Goal: Task Accomplishment & Management: Manage account settings

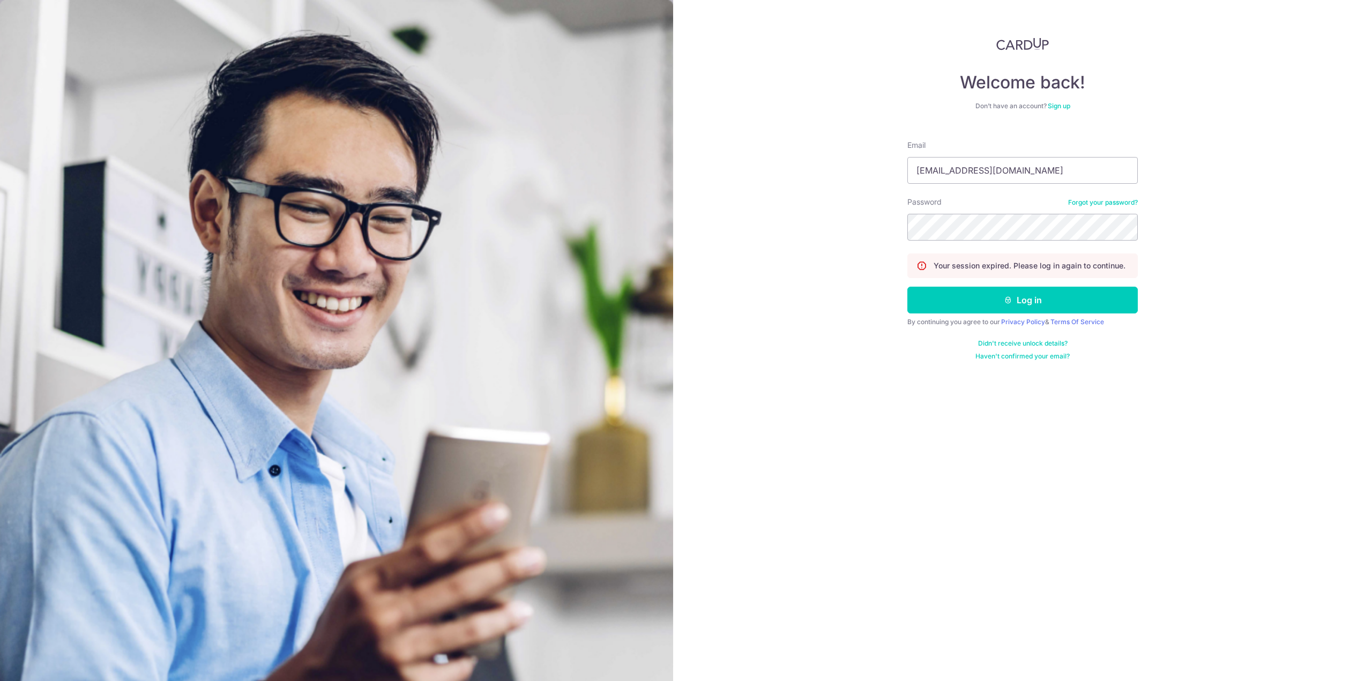
click at [907, 287] on button "Log in" at bounding box center [1022, 300] width 230 height 27
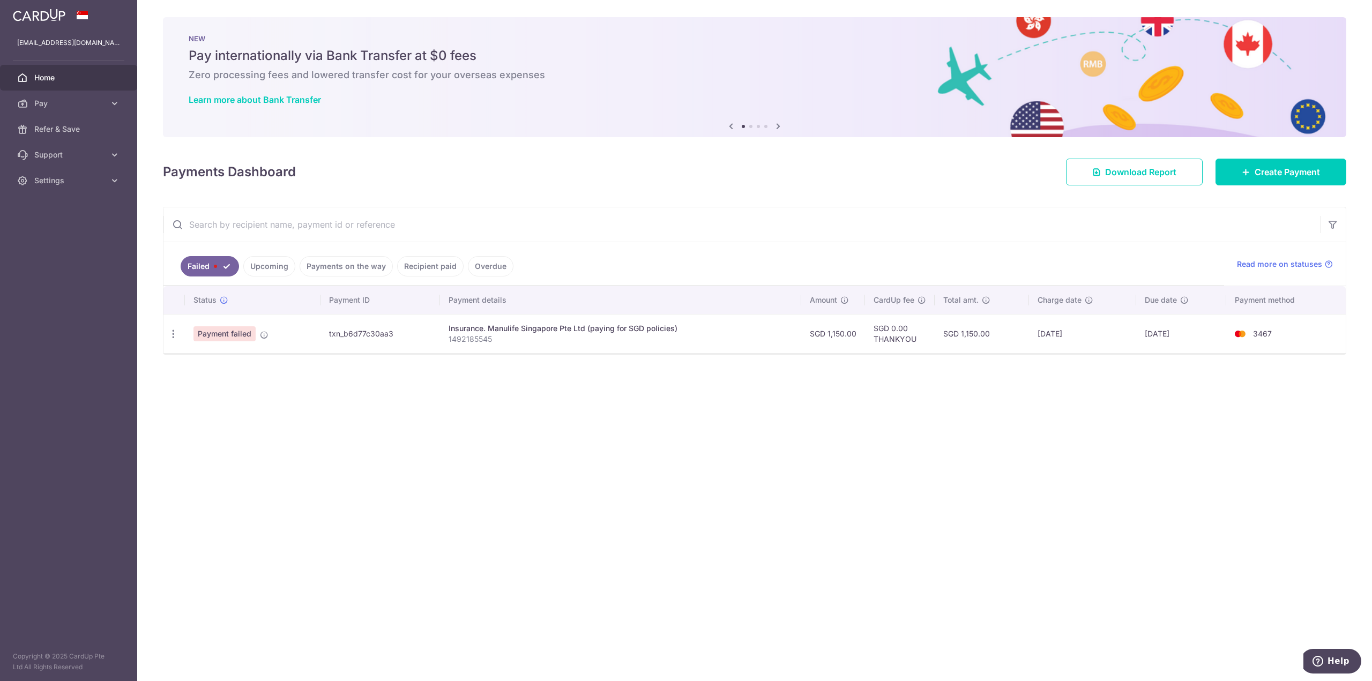
click at [751, 452] on div "× Pause Schedule Pause all future payments in this series Pause just this one p…" at bounding box center [754, 340] width 1235 height 681
click at [265, 336] on icon at bounding box center [264, 335] width 9 height 9
click at [755, 443] on div "× Pause Schedule Pause all future payments in this series Pause just this one p…" at bounding box center [754, 340] width 1235 height 681
click at [173, 332] on icon "button" at bounding box center [173, 334] width 11 height 11
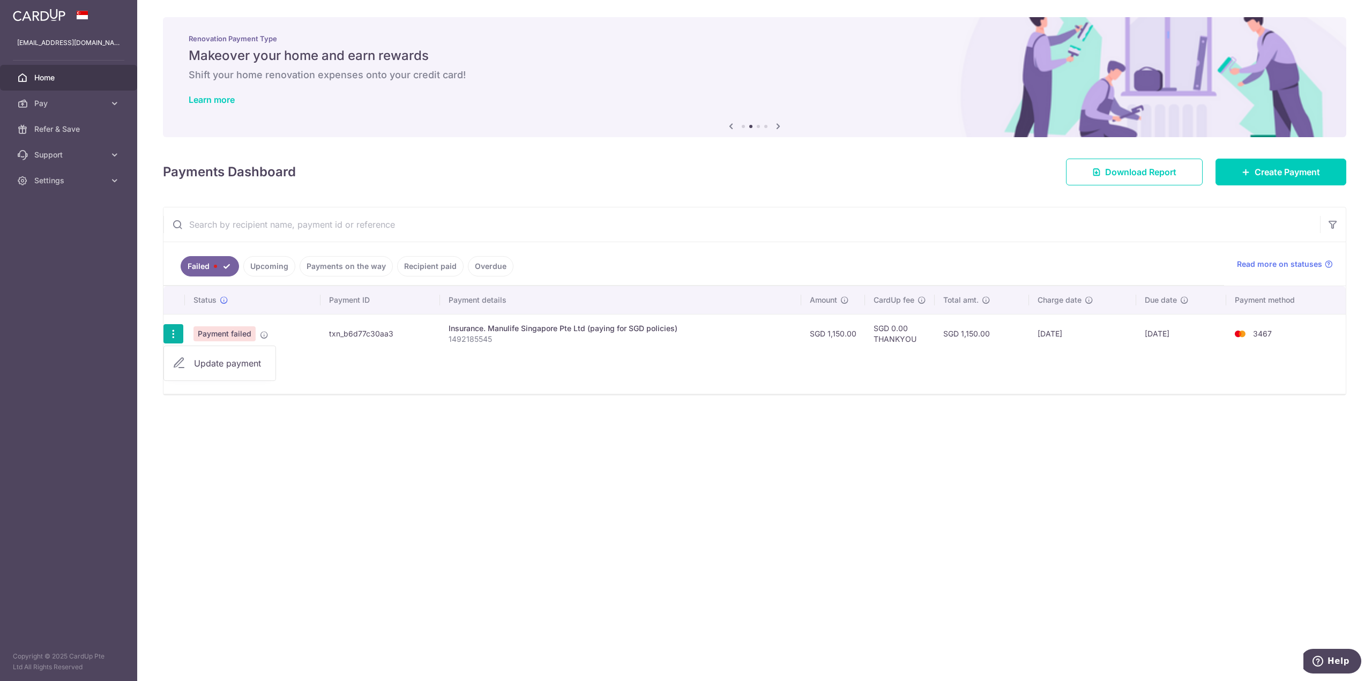
click at [503, 457] on div "× Pause Schedule Pause all future payments in this series Pause just this one p…" at bounding box center [754, 340] width 1235 height 681
click at [524, 406] on div "× Pause Schedule Pause all future payments in this series Pause just this one p…" at bounding box center [754, 340] width 1235 height 681
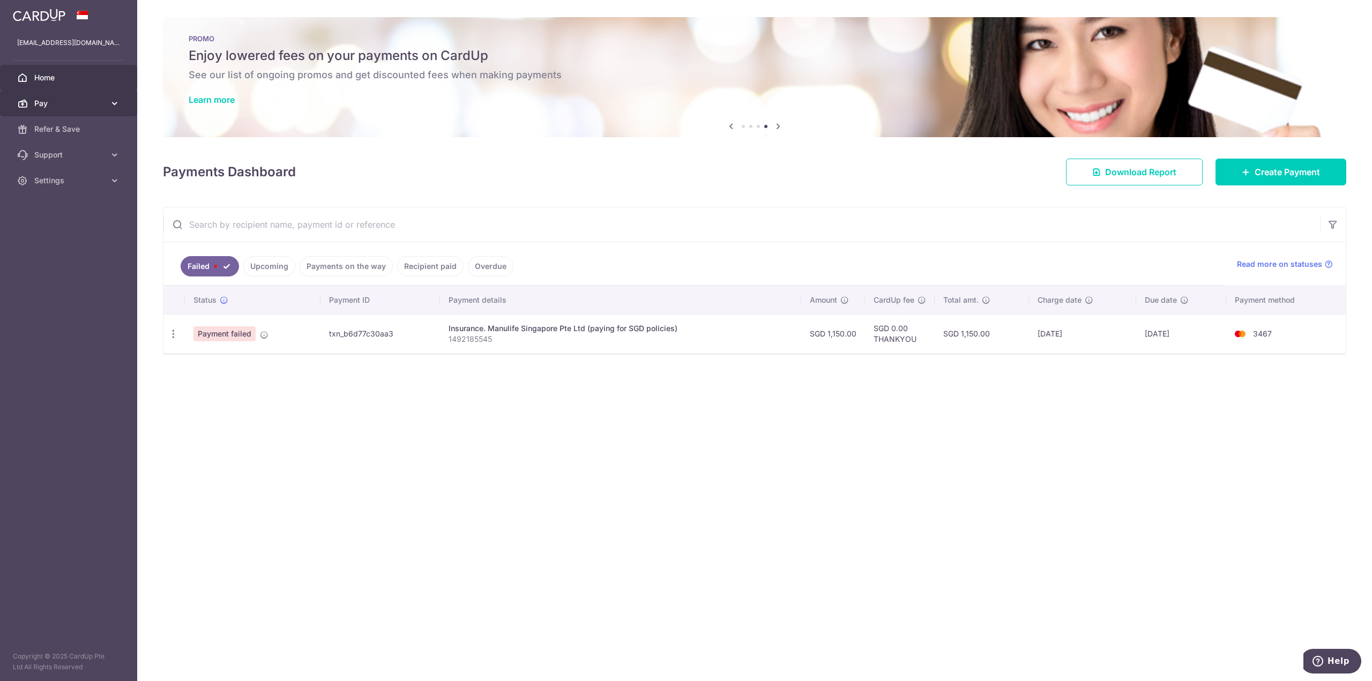
click at [66, 108] on span "Pay" at bounding box center [69, 103] width 71 height 11
click at [67, 129] on span "Payments" at bounding box center [69, 129] width 71 height 11
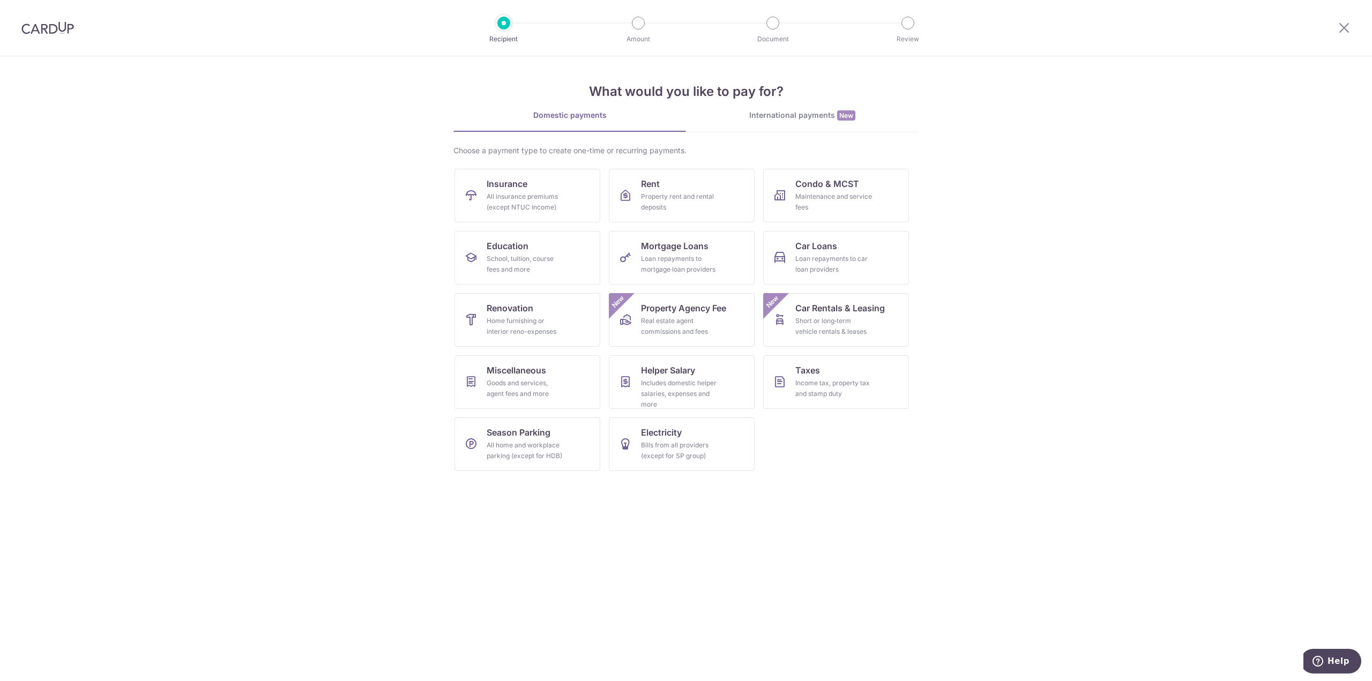
click at [286, 371] on section "What would you like to pay for? Domestic payments International payments New Ch…" at bounding box center [686, 368] width 1372 height 625
click at [308, 433] on section "What would you like to pay for? Domestic payments International payments New Ch…" at bounding box center [686, 368] width 1372 height 625
click at [302, 422] on section "What would you like to pay for? Domestic payments International payments New Ch…" at bounding box center [686, 368] width 1372 height 625
click at [416, 501] on section "What would you like to pay for? Domestic payments International payments New Ch…" at bounding box center [686, 368] width 1372 height 625
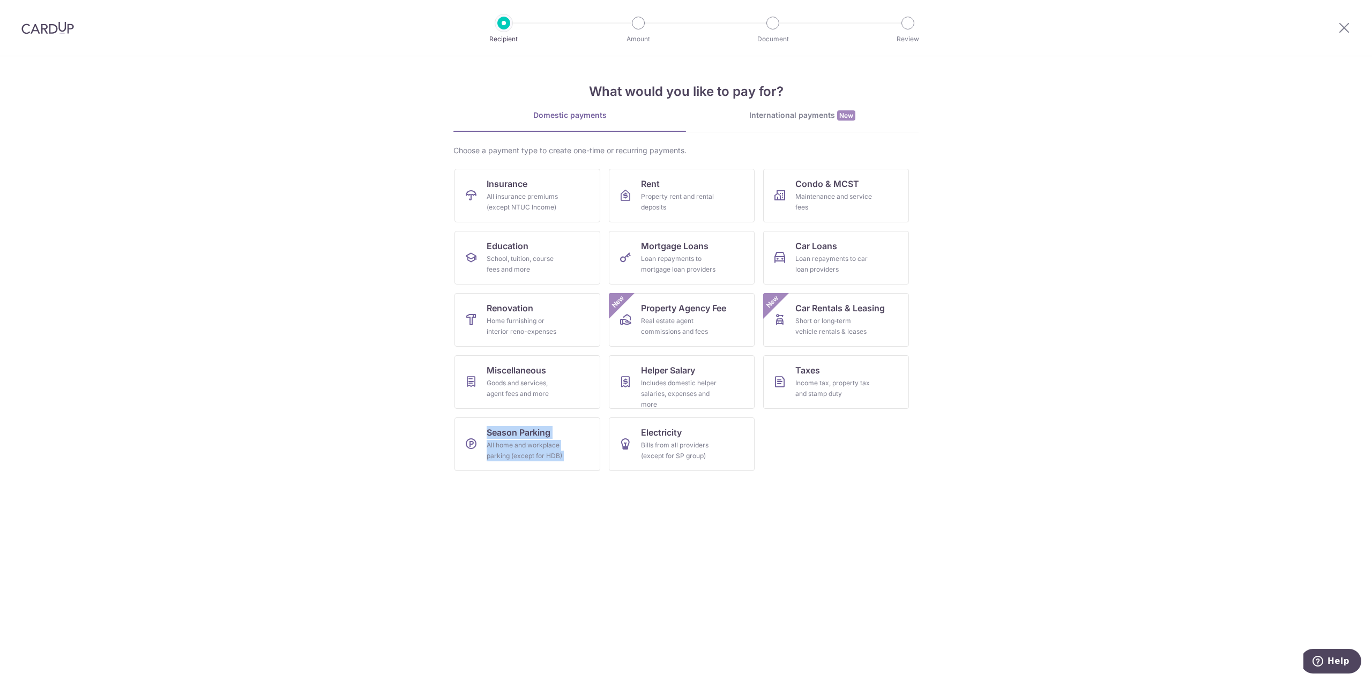
drag, startPoint x: 417, startPoint y: 502, endPoint x: 724, endPoint y: 494, distance: 306.7
click at [724, 494] on section "What would you like to pay for? Domestic payments International payments New Ch…" at bounding box center [686, 368] width 1372 height 625
click at [605, 521] on section "What would you like to pay for? Domestic payments International payments New Ch…" at bounding box center [686, 368] width 1372 height 625
click at [481, 510] on section "What would you like to pay for? Domestic payments International payments New Ch…" at bounding box center [686, 368] width 1372 height 625
click at [306, 160] on section "What would you like to pay for? Domestic payments International payments New Ch…" at bounding box center [686, 368] width 1372 height 625
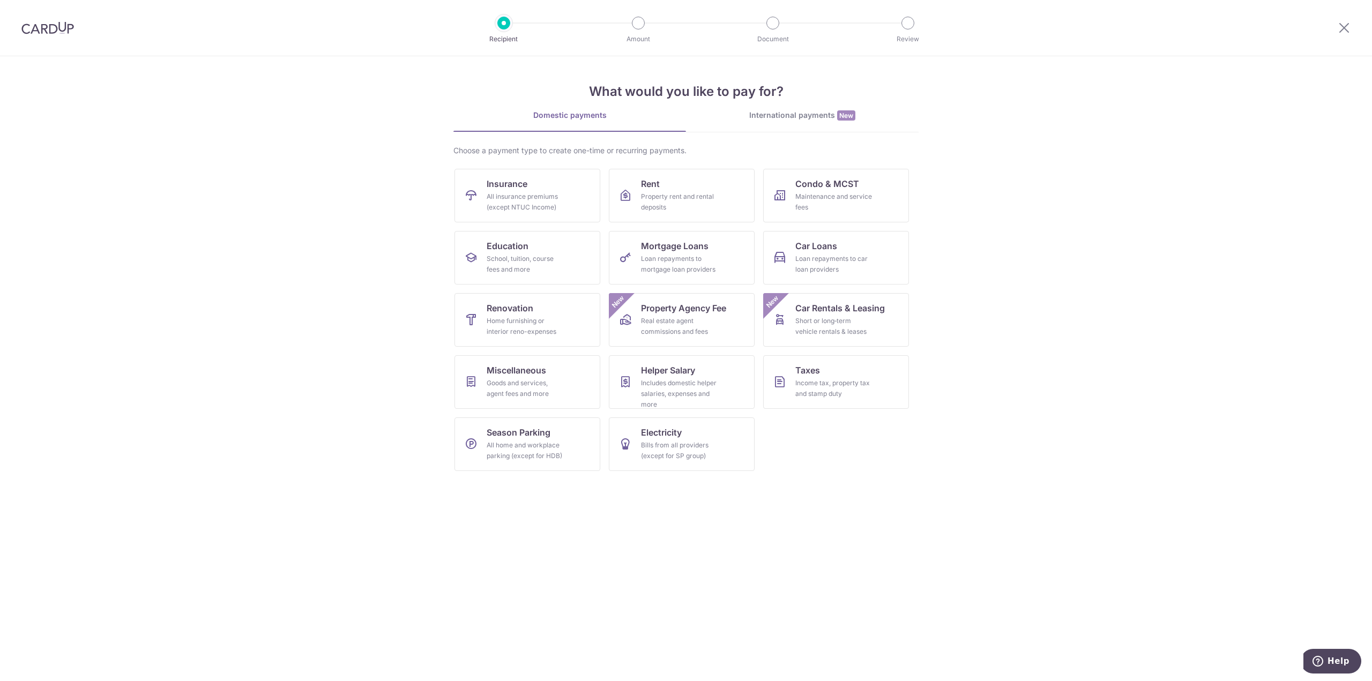
click at [48, 35] on div at bounding box center [47, 28] width 95 height 56
click at [56, 29] on img at bounding box center [47, 27] width 53 height 13
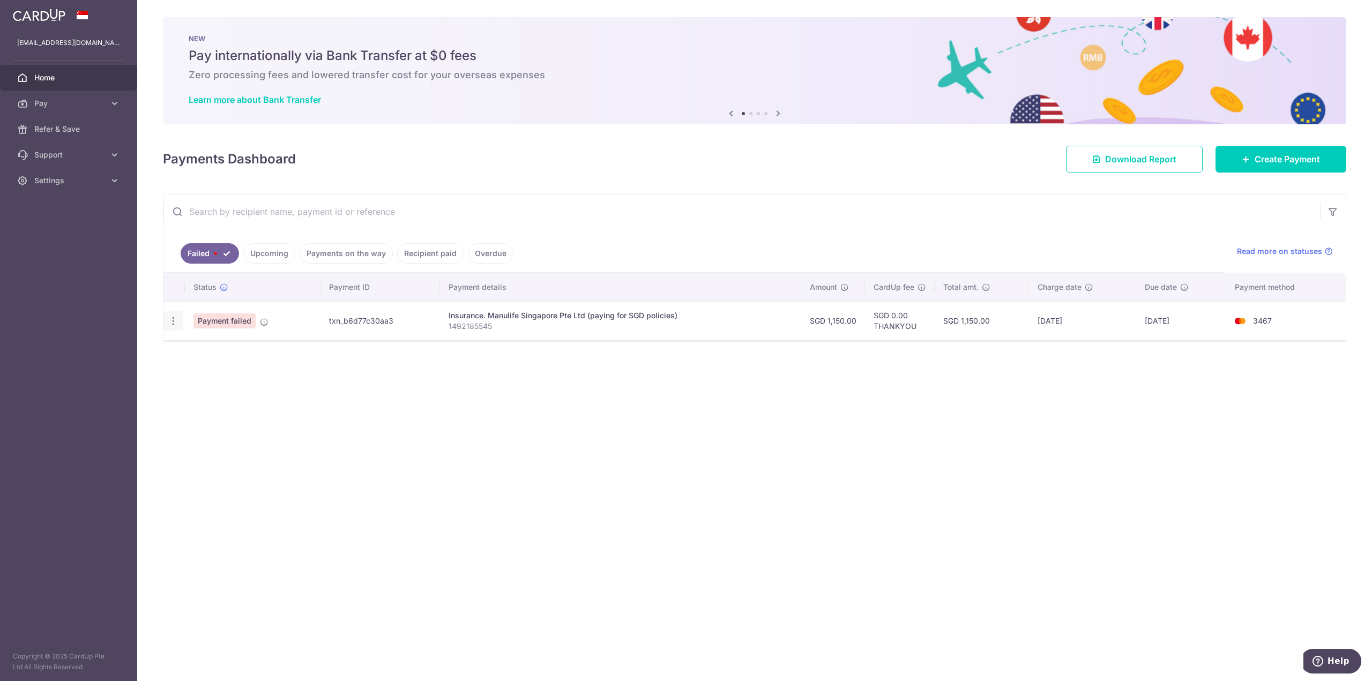
click at [175, 318] on icon "button" at bounding box center [173, 321] width 11 height 11
click at [530, 461] on div "× Pause Schedule Pause all future payments in this series Pause just this one p…" at bounding box center [754, 340] width 1235 height 681
click at [258, 322] on td "Payment failed" at bounding box center [253, 320] width 136 height 39
click at [260, 322] on icon at bounding box center [264, 322] width 9 height 9
click at [259, 356] on div "× Pause Schedule Pause all future payments in this series Pause just this one p…" at bounding box center [754, 340] width 1235 height 681
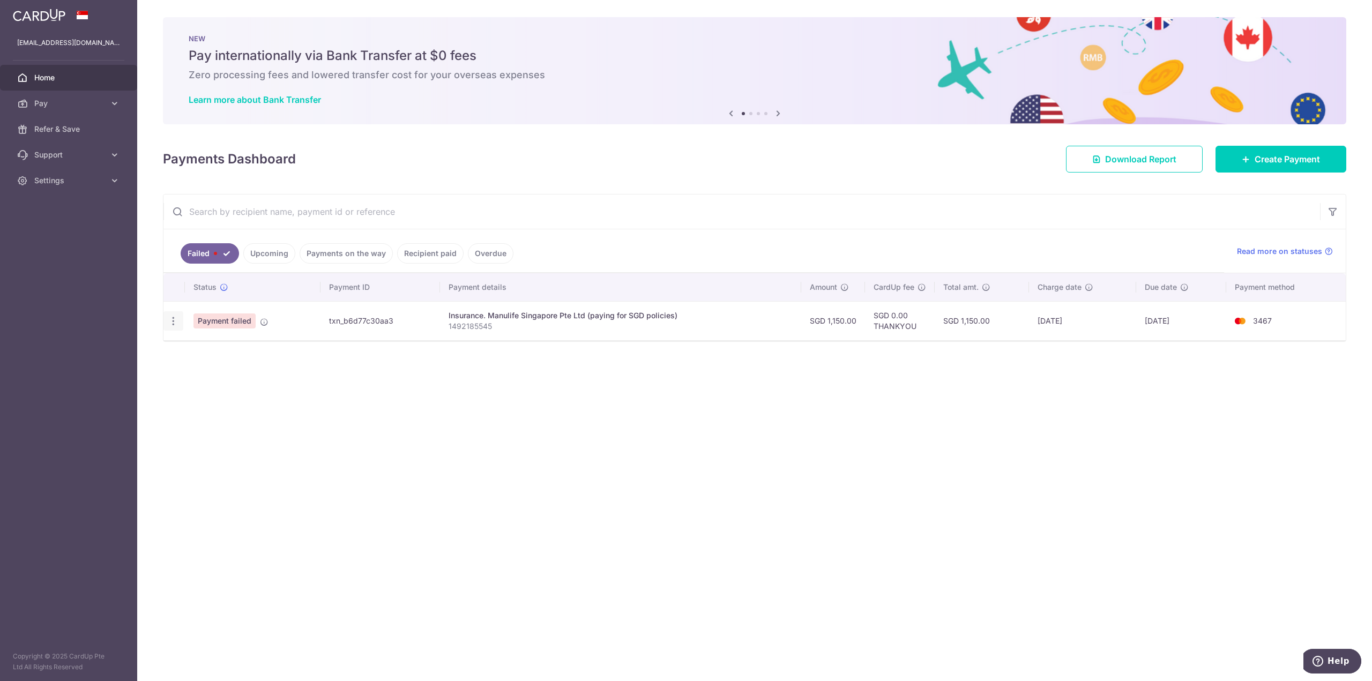
click at [173, 323] on icon "button" at bounding box center [173, 321] width 11 height 11
click at [179, 353] on icon at bounding box center [179, 350] width 13 height 13
radio input "true"
type input "1,150.00"
type input "1492185545"
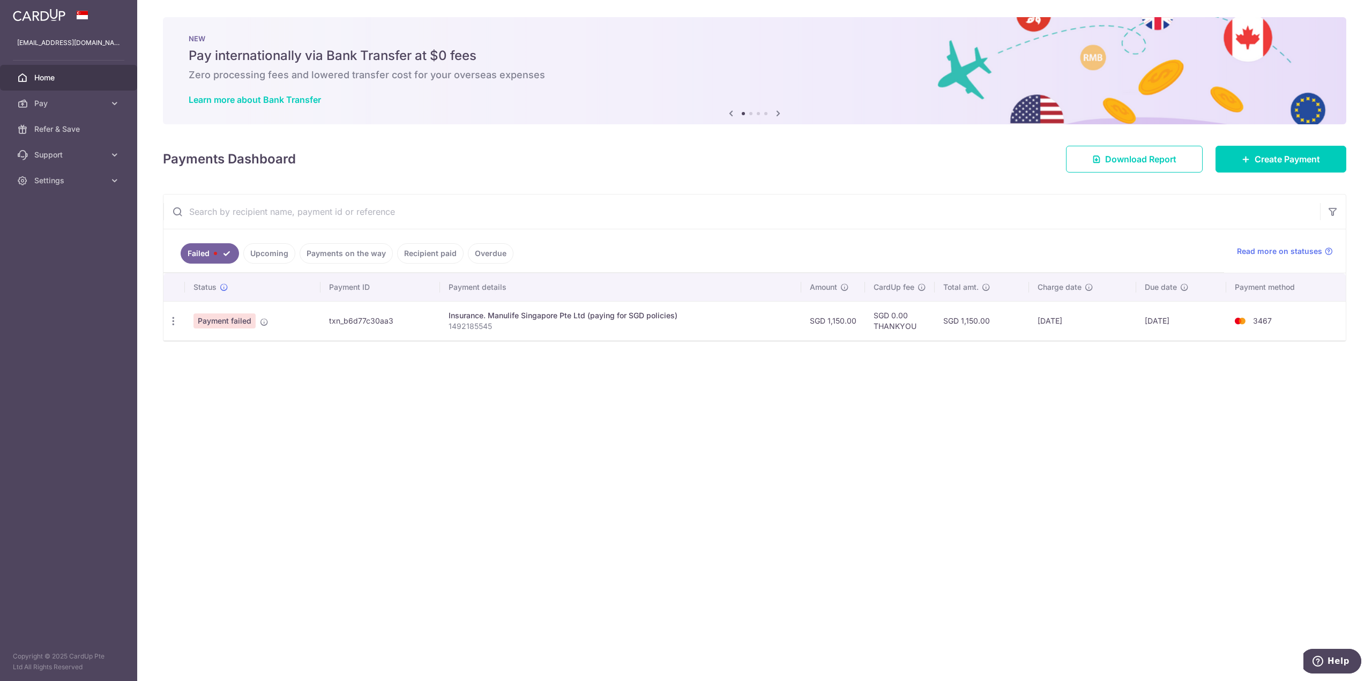
type input "THANKYOU"
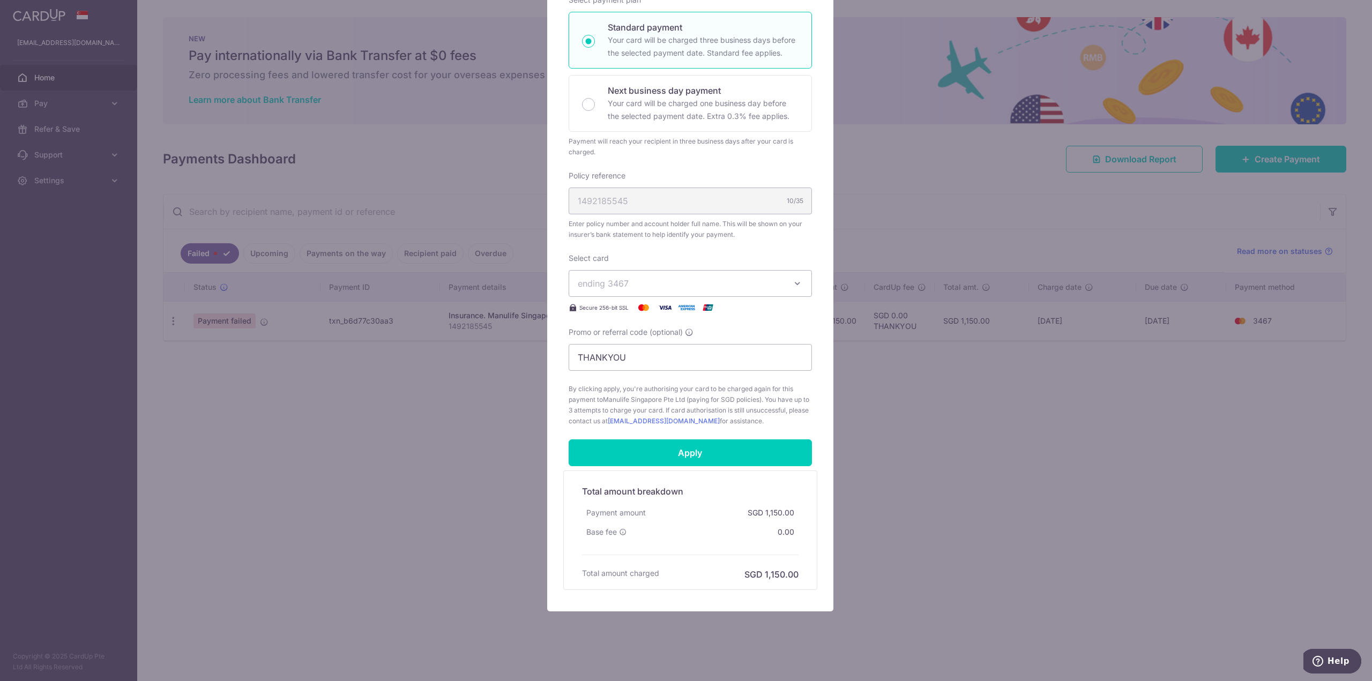
scroll to position [187, 0]
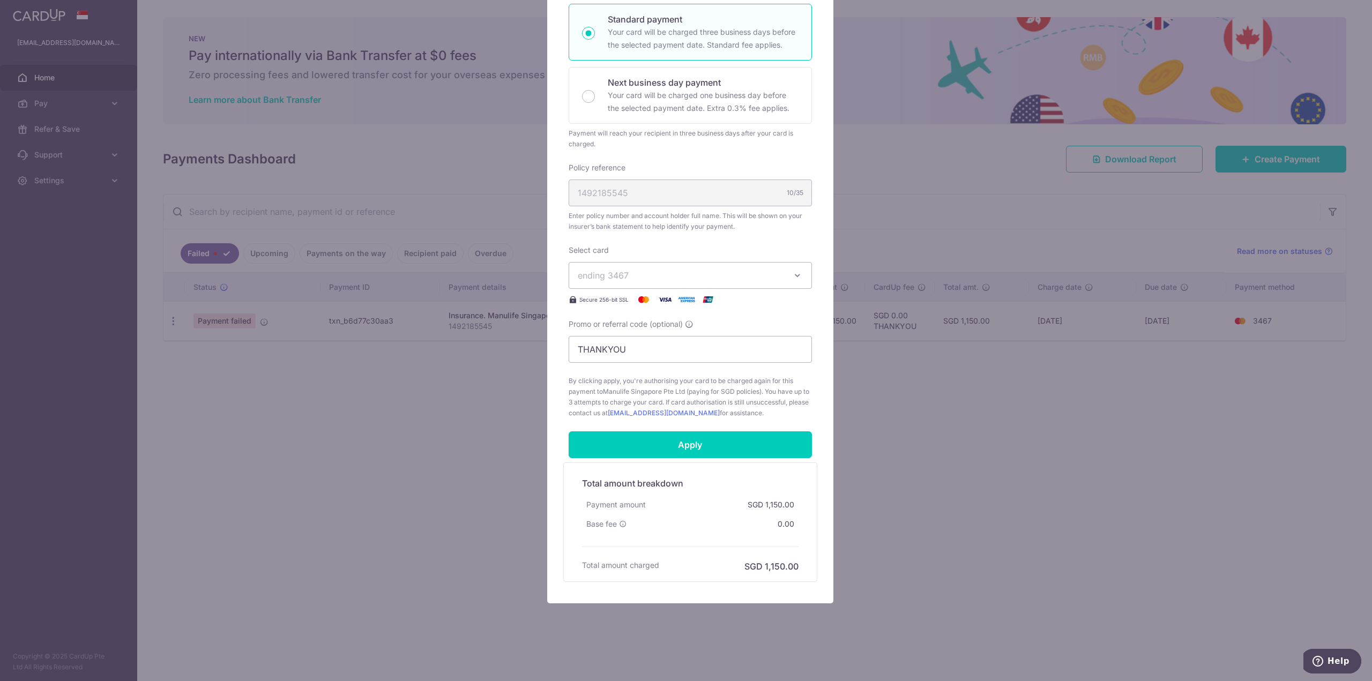
click at [1041, 556] on div "Edit payment By clicking apply, you will make changes to all payments to Manuli…" at bounding box center [686, 340] width 1372 height 681
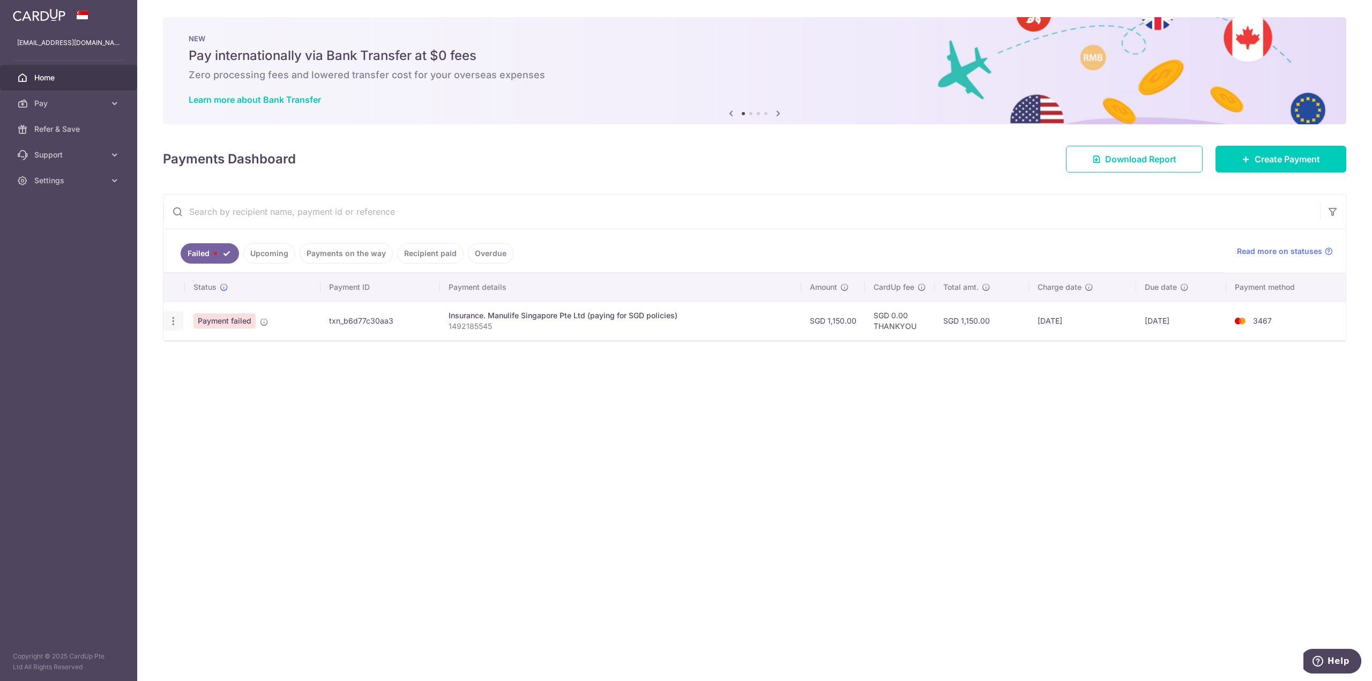
click at [170, 322] on icon "button" at bounding box center [173, 321] width 11 height 11
click at [182, 352] on icon at bounding box center [179, 350] width 13 height 13
radio input "true"
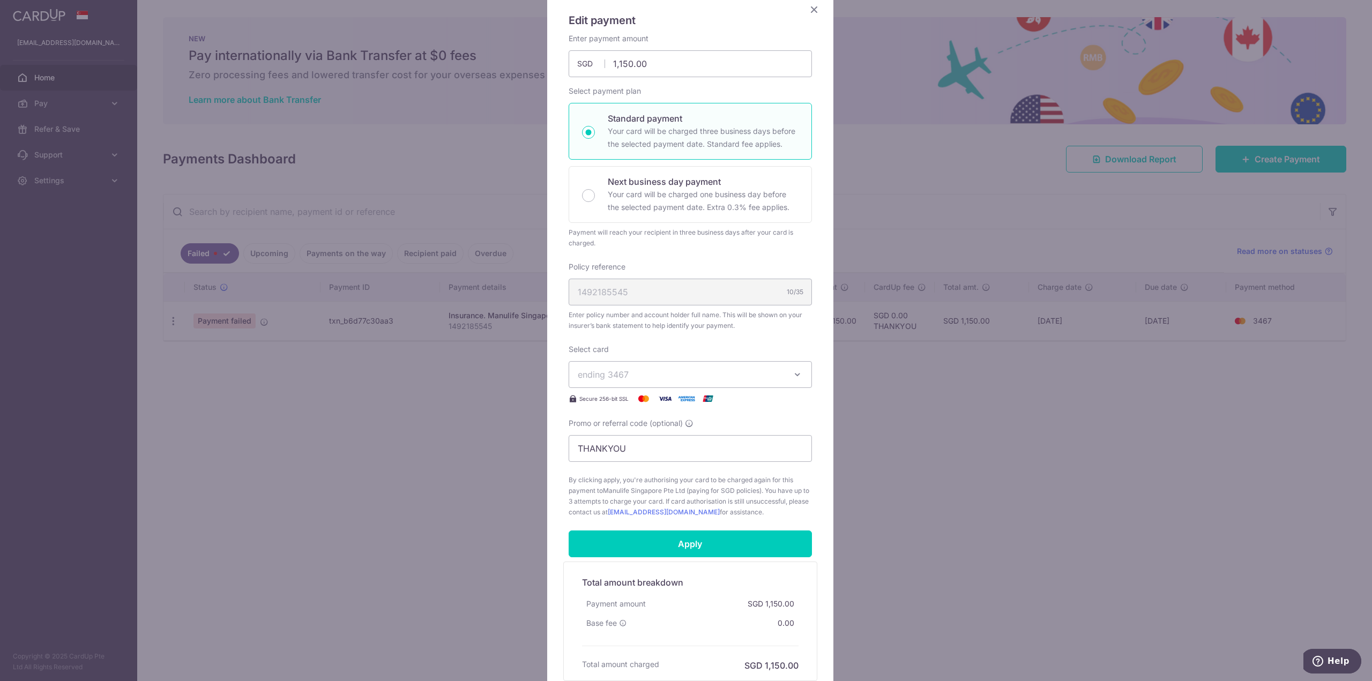
scroll to position [161, 0]
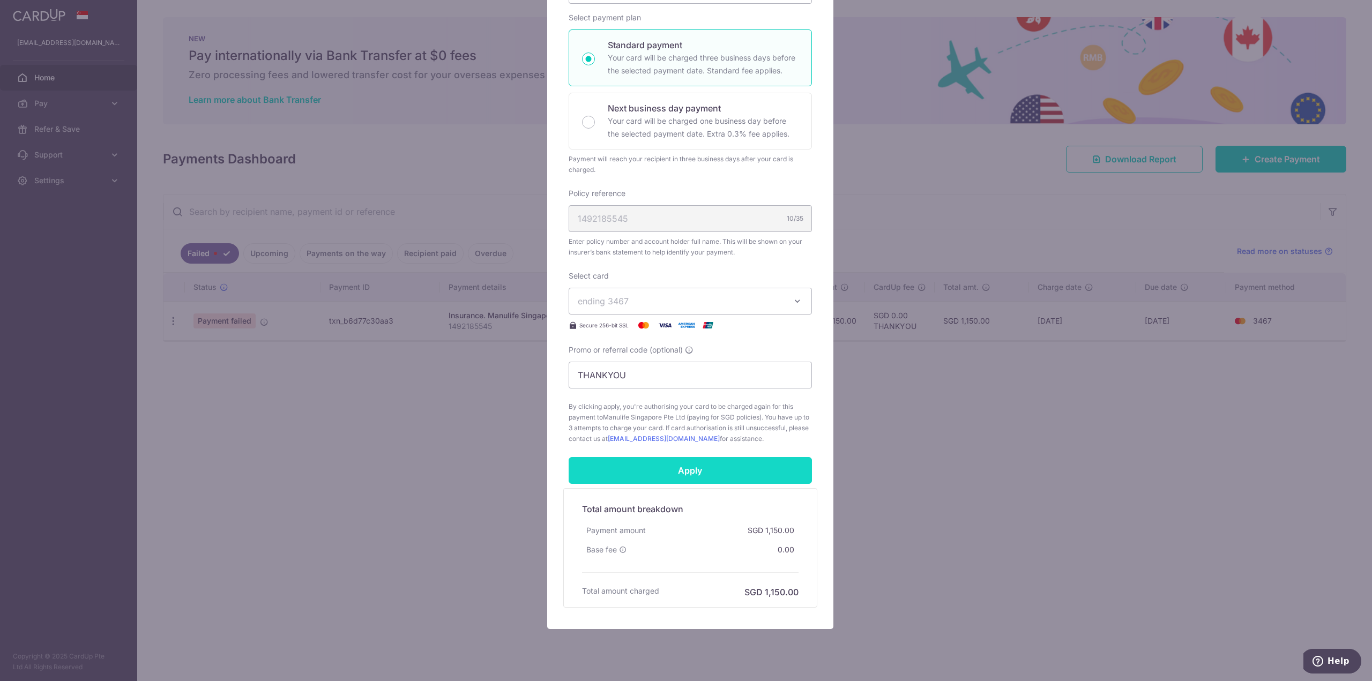
click at [705, 468] on input "Apply" at bounding box center [690, 470] width 243 height 27
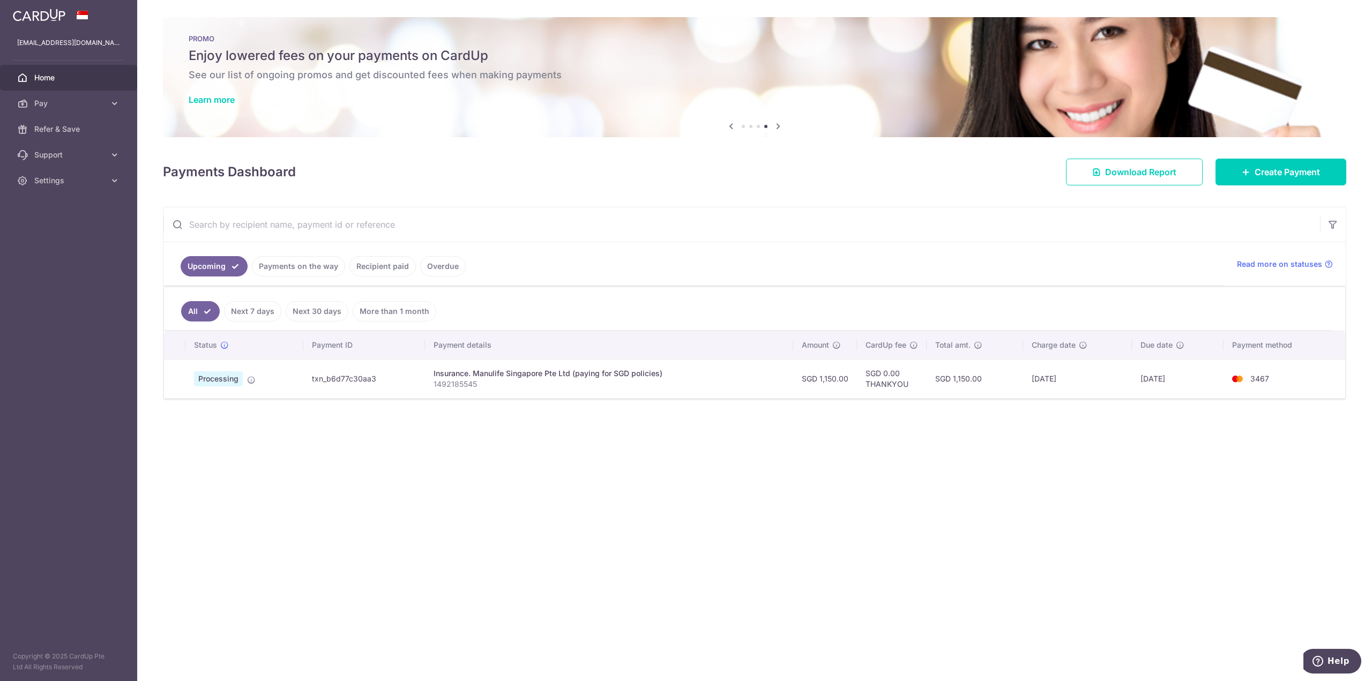
click at [55, 76] on span "Home" at bounding box center [69, 77] width 71 height 11
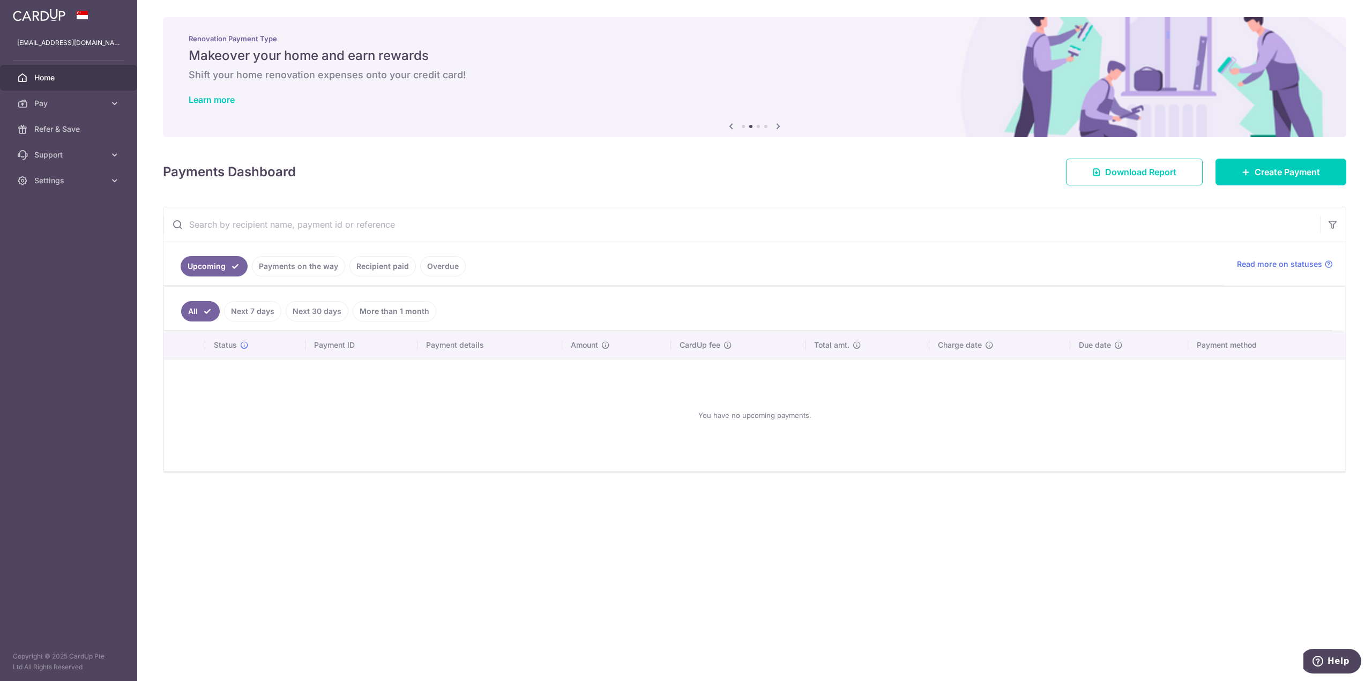
click at [507, 569] on div "× Pause Schedule Pause all future payments in this series Pause just this one p…" at bounding box center [754, 340] width 1235 height 681
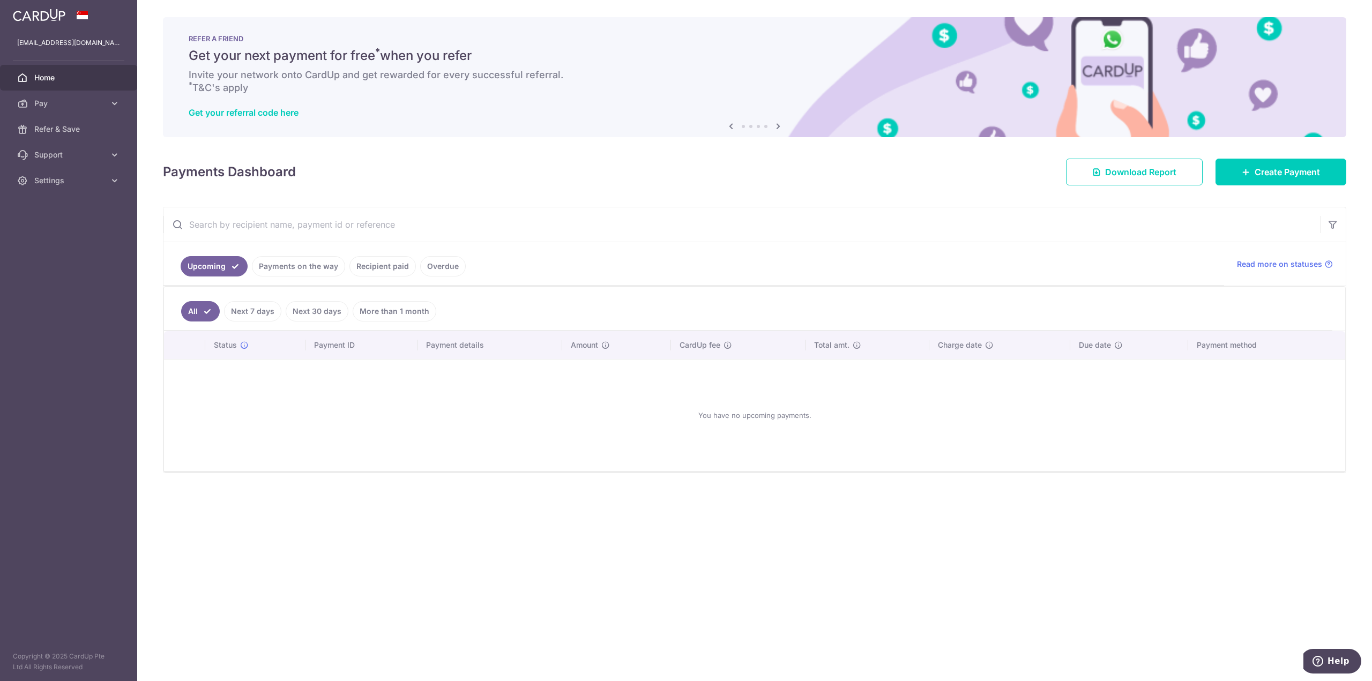
click at [296, 267] on link "Payments on the way" at bounding box center [298, 266] width 93 height 20
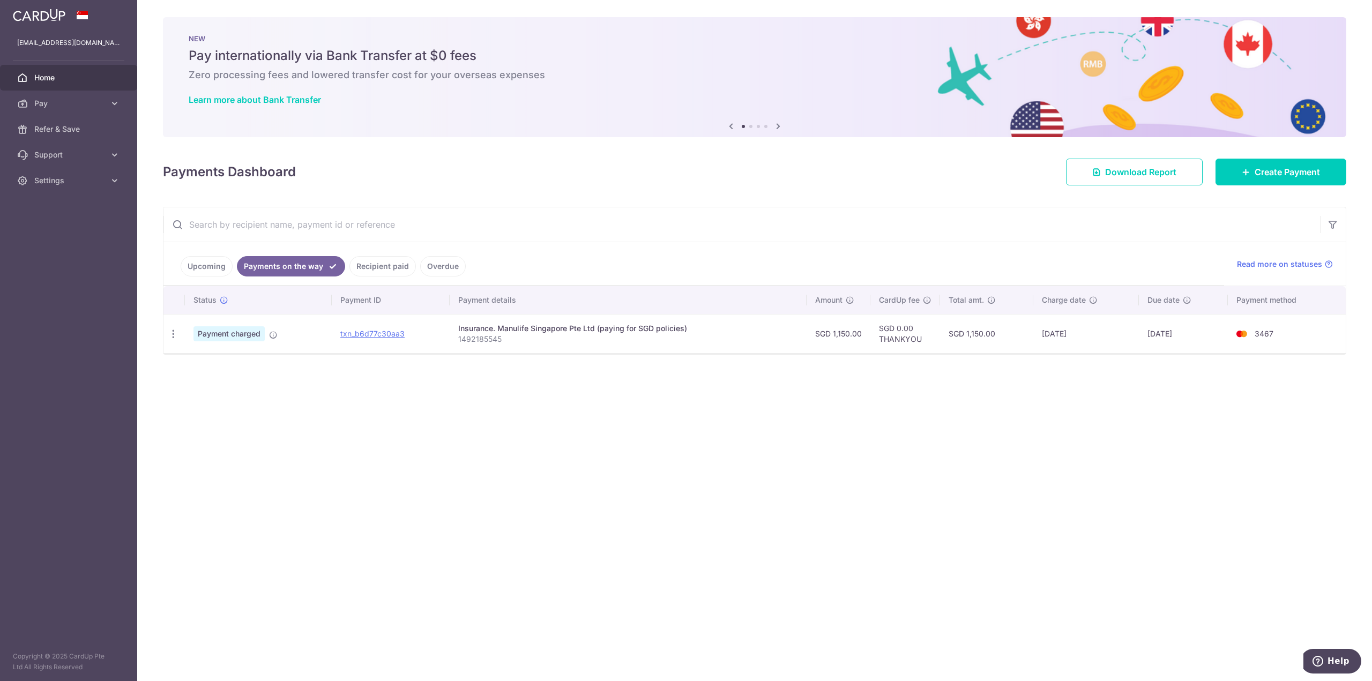
click at [843, 443] on div "× Pause Schedule Pause all future payments in this series Pause just this one p…" at bounding box center [754, 340] width 1235 height 681
click at [390, 272] on link "Recipient paid" at bounding box center [382, 266] width 66 height 20
click at [192, 261] on link "Upcoming" at bounding box center [207, 266] width 52 height 20
